Goal: Task Accomplishment & Management: Manage account settings

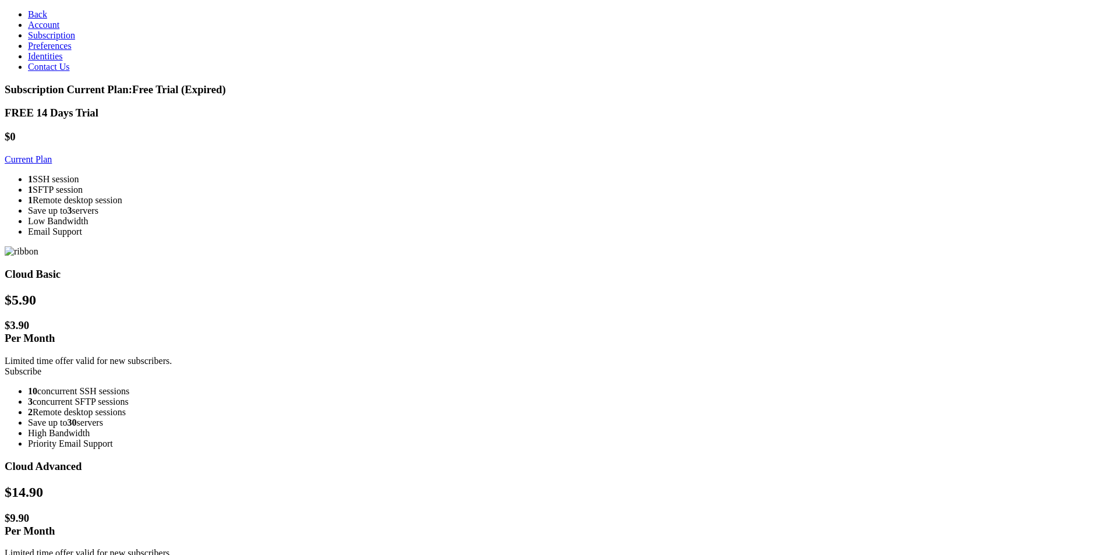
click at [41, 366] on link "Subscribe" at bounding box center [23, 371] width 37 height 10
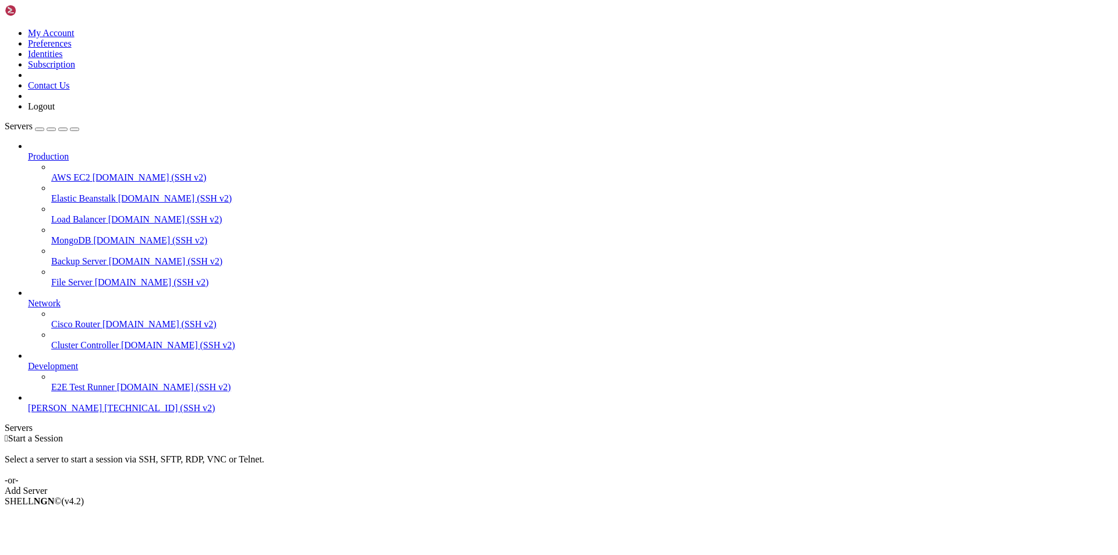
click at [104, 413] on span "[TECHNICAL_ID] (SSH v2)" at bounding box center [159, 408] width 111 height 10
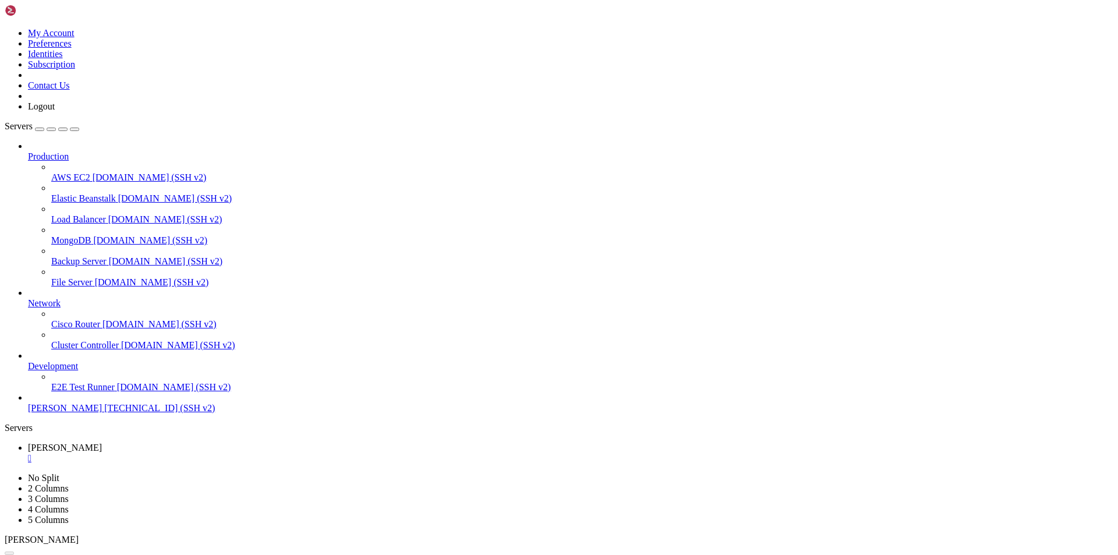
click at [193, 453] on div "" at bounding box center [571, 458] width 1086 height 10
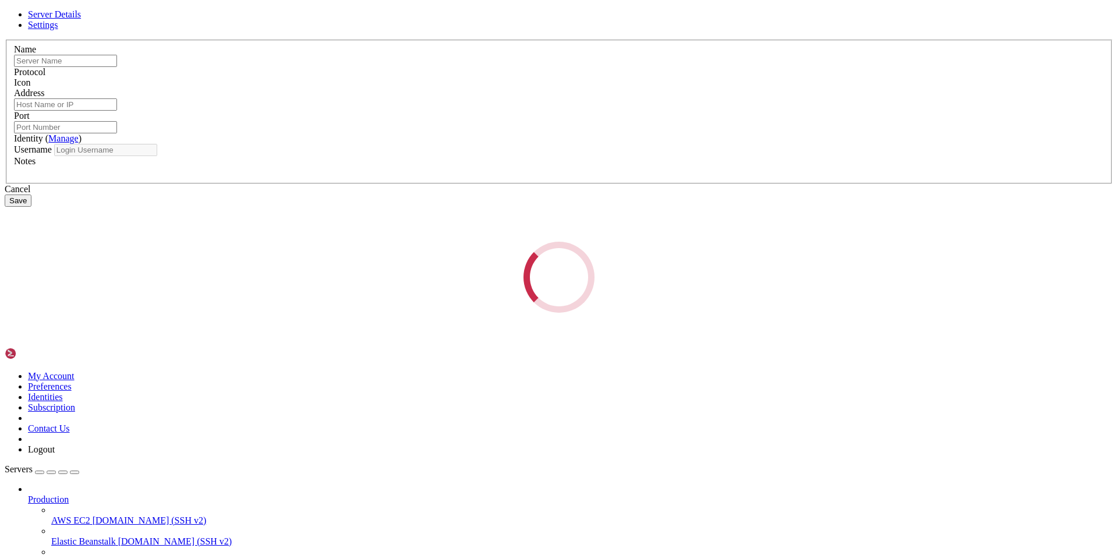
type input "[PERSON_NAME]"
type input "[TECHNICAL_ID]"
type input "22"
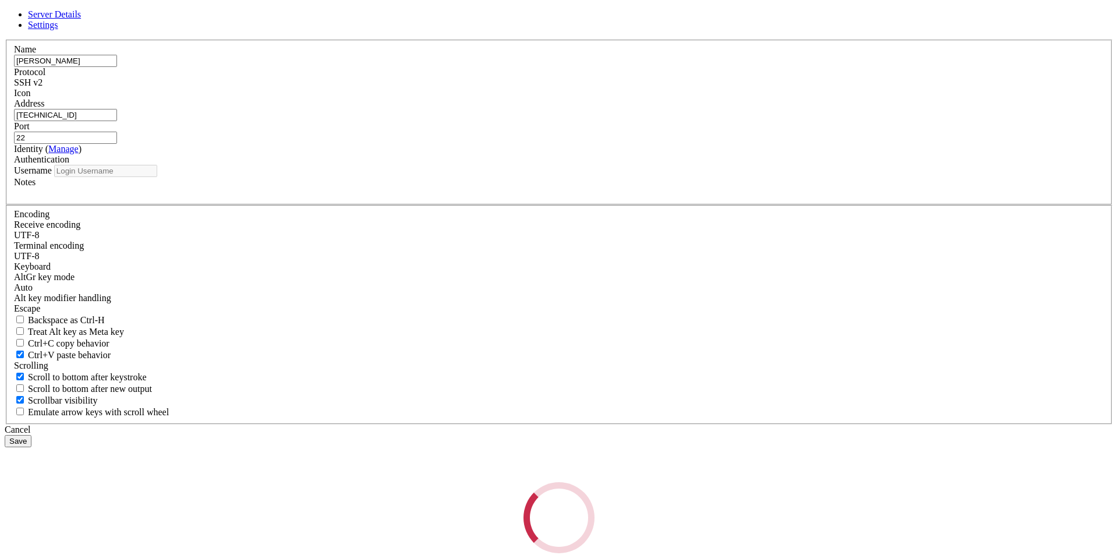
type input "root"
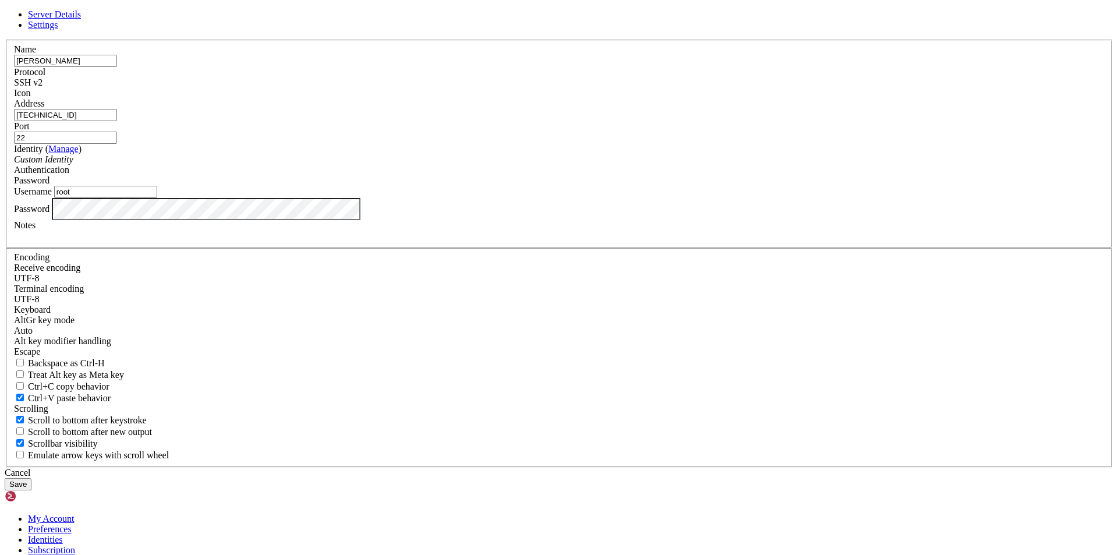
drag, startPoint x: 433, startPoint y: 171, endPoint x: 407, endPoint y: 169, distance: 25.7
click at [117, 67] on input "[PERSON_NAME]" at bounding box center [65, 61] width 103 height 12
drag, startPoint x: 464, startPoint y: 211, endPoint x: 411, endPoint y: 215, distance: 53.1
click at [117, 121] on input "[TECHNICAL_ID]" at bounding box center [65, 115] width 103 height 12
drag, startPoint x: 438, startPoint y: 298, endPoint x: 408, endPoint y: 297, distance: 29.7
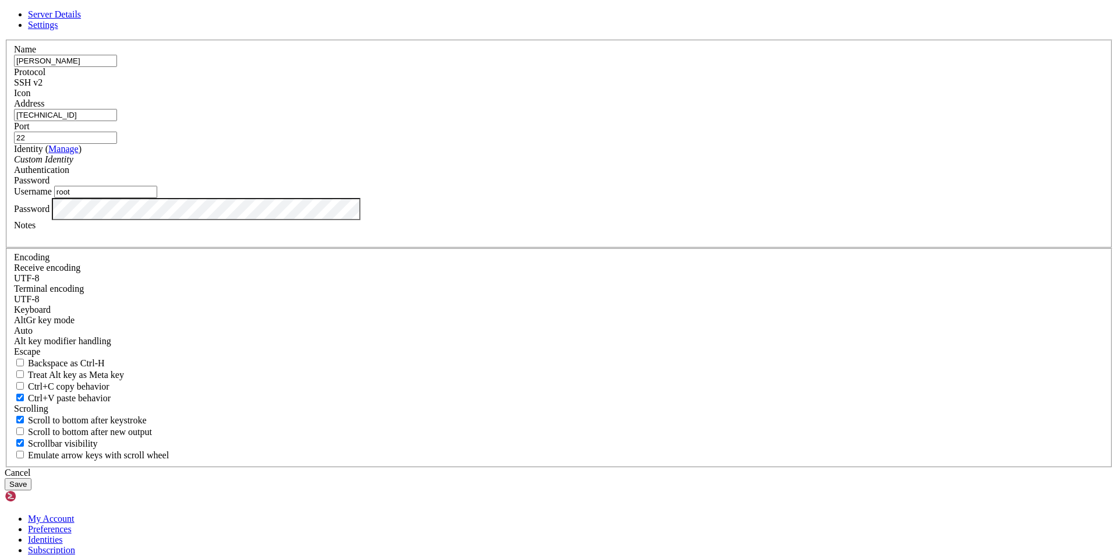
click at [157, 198] on input "root" at bounding box center [105, 192] width 103 height 12
